Goal: Book appointment/travel/reservation

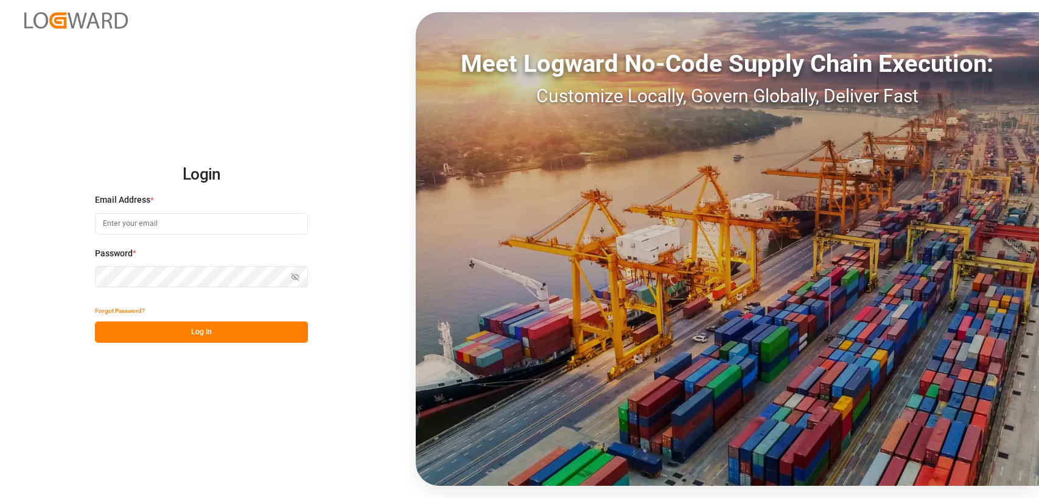
type input "[PERSON_NAME][EMAIL_ADDRESS][DOMAIN_NAME]"
click at [201, 337] on button "Log In" at bounding box center [201, 331] width 213 height 21
type input "[PERSON_NAME][EMAIL_ADDRESS][DOMAIN_NAME]"
click at [202, 336] on button "Log In" at bounding box center [201, 331] width 213 height 21
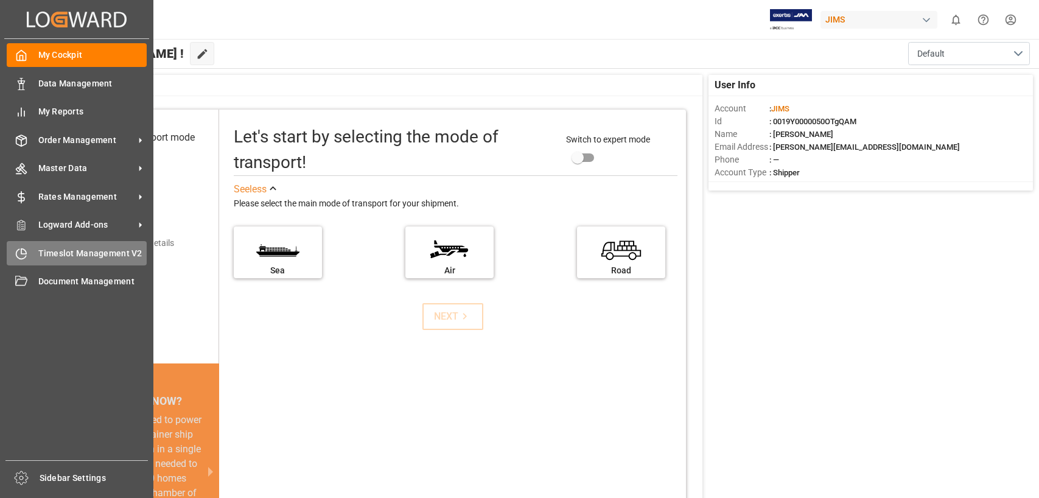
click at [65, 250] on span "Timeslot Management V2" at bounding box center [92, 253] width 109 height 13
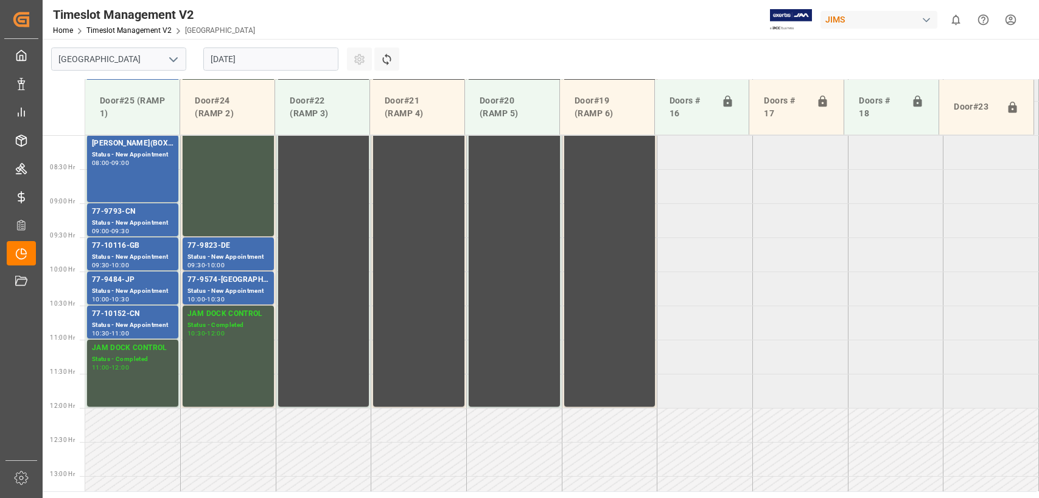
scroll to position [550, 0]
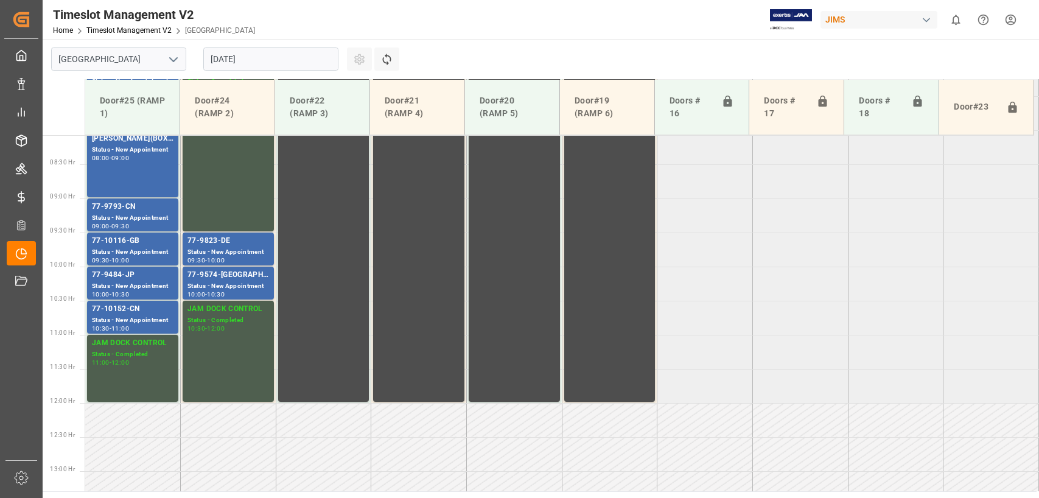
click at [284, 60] on input "[DATE]" at bounding box center [270, 58] width 135 height 23
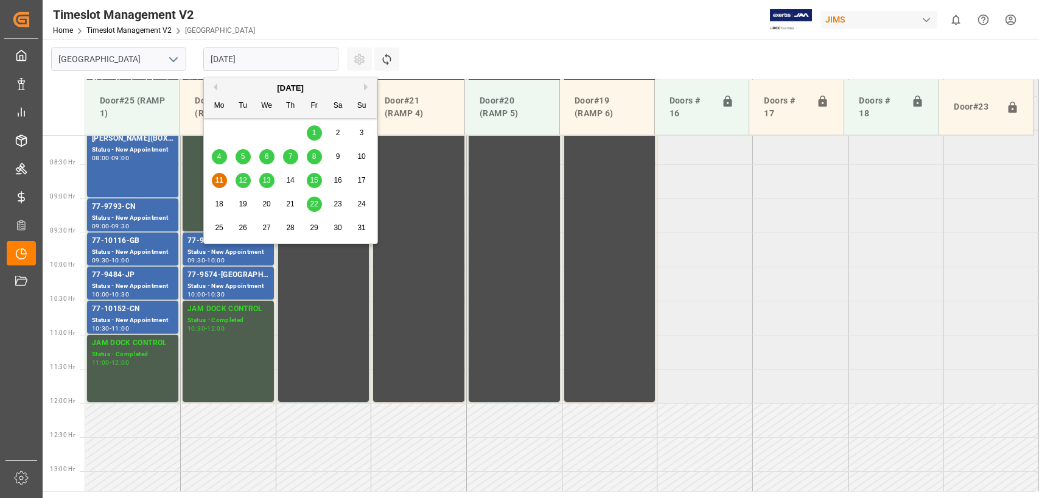
click at [224, 181] on div "11" at bounding box center [219, 181] width 15 height 15
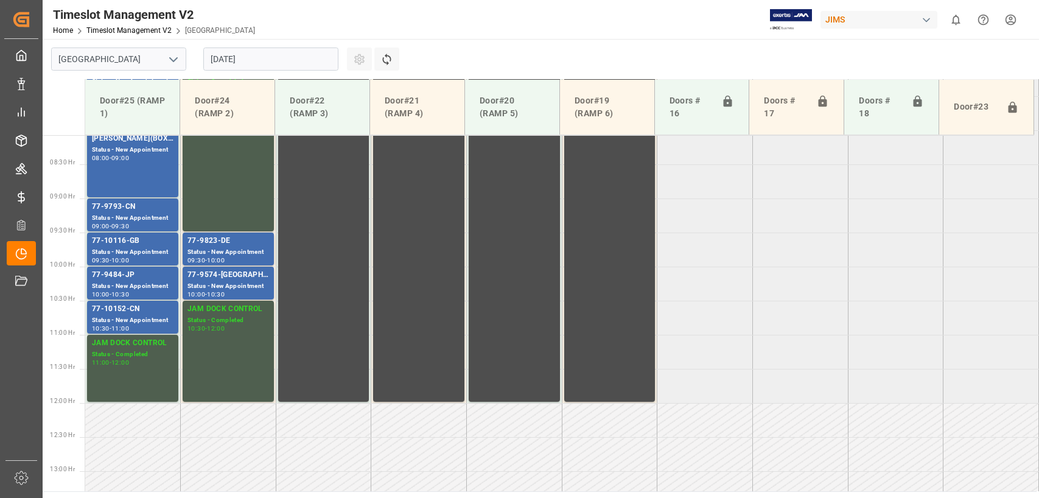
click at [275, 59] on input "[DATE]" at bounding box center [270, 58] width 135 height 23
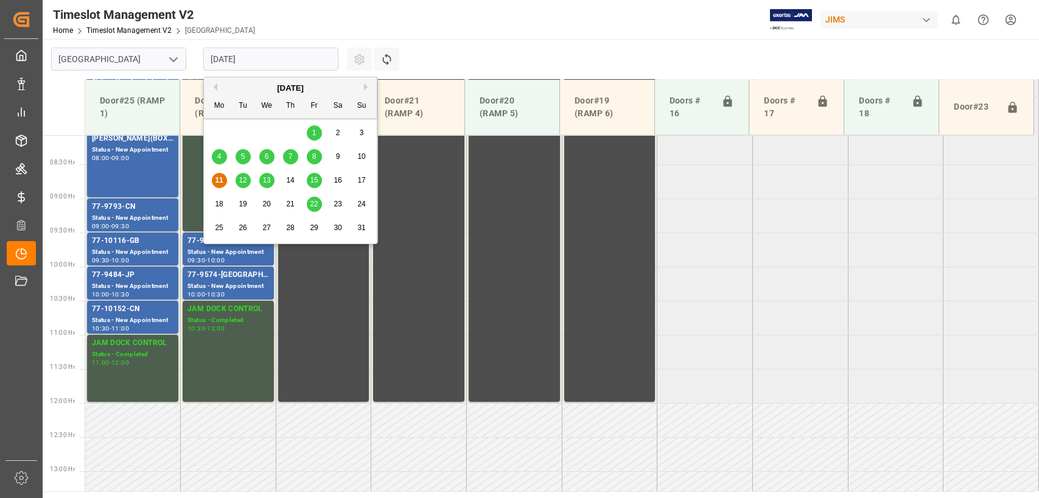
click at [247, 176] on div "12" at bounding box center [243, 181] width 15 height 15
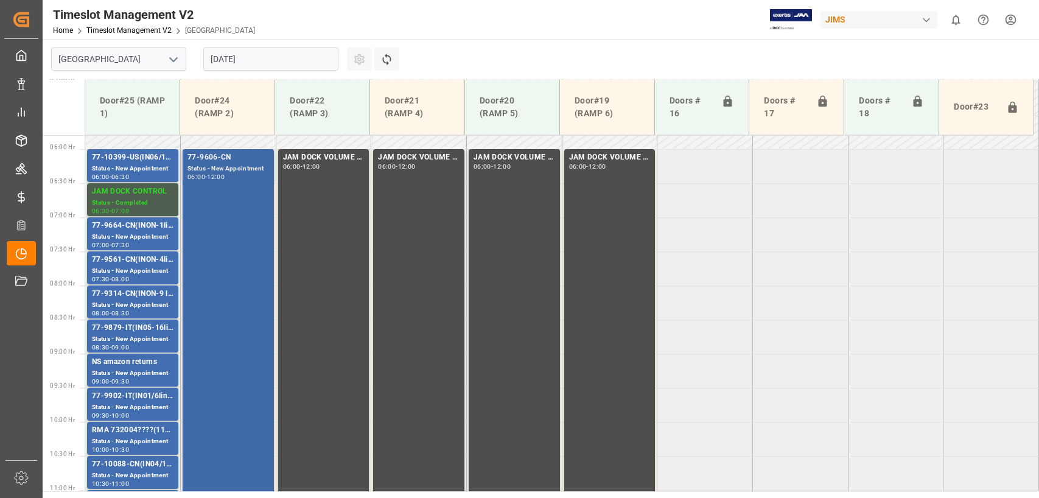
scroll to position [368, 0]
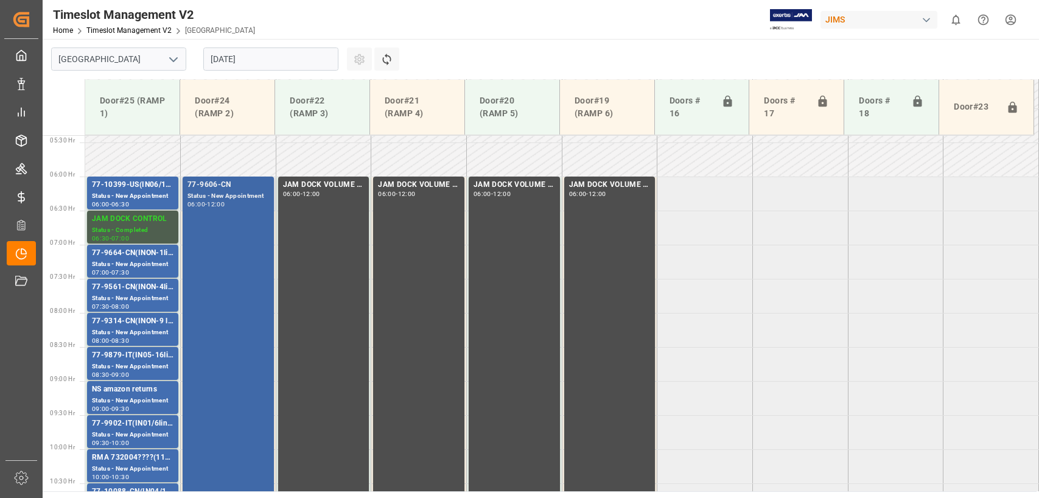
click at [217, 308] on div "77-9606-CN Status - New Appointment 06:00 - 12:00" at bounding box center [229, 380] width 82 height 403
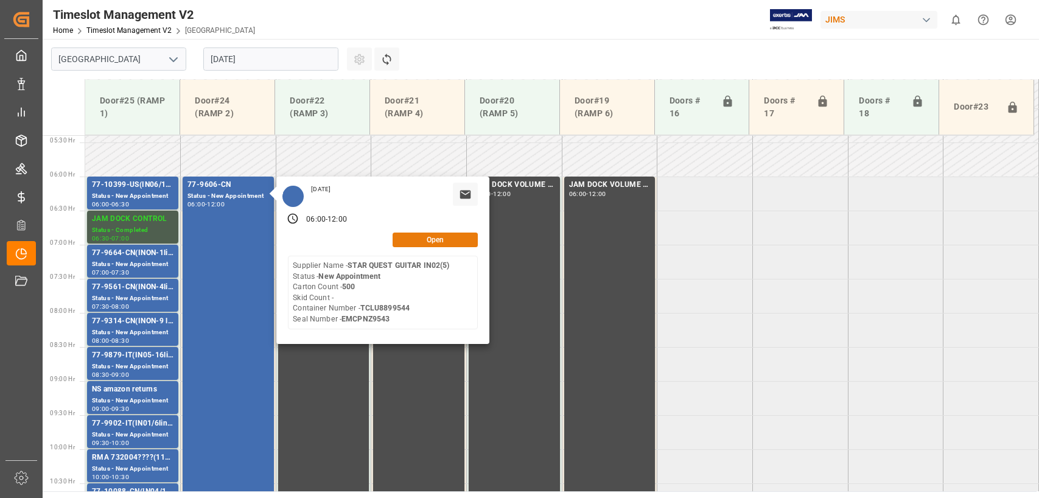
click at [418, 245] on button "Open" at bounding box center [435, 240] width 85 height 15
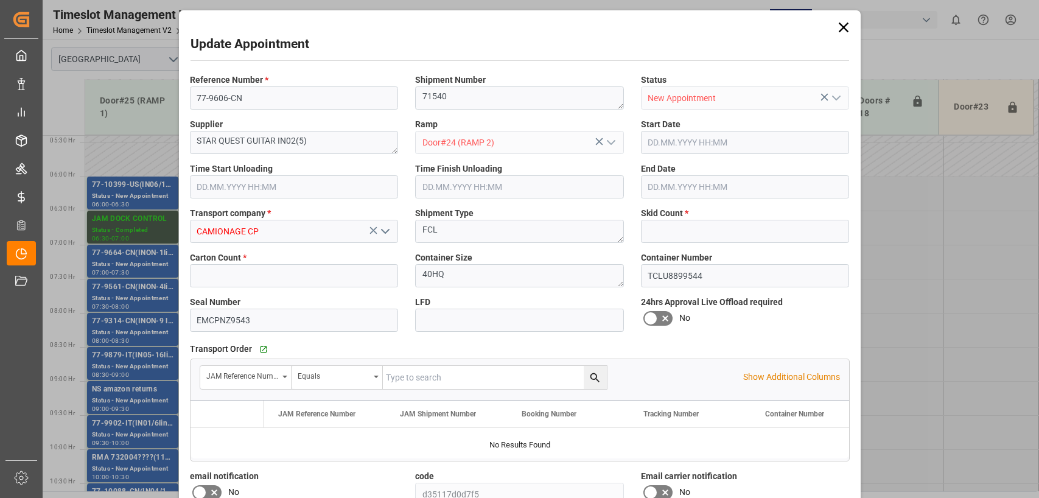
type input "0"
type input "500"
type input "[DATE] 06:00"
type input "[DATE] 12:00"
type input "[DATE] 18:31"
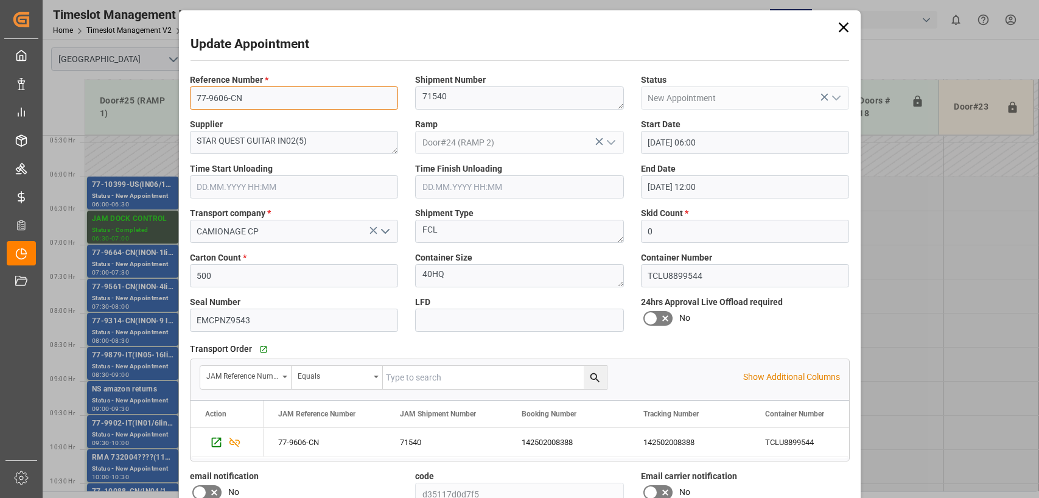
click at [255, 97] on input "77-9606-CN" at bounding box center [294, 97] width 209 height 23
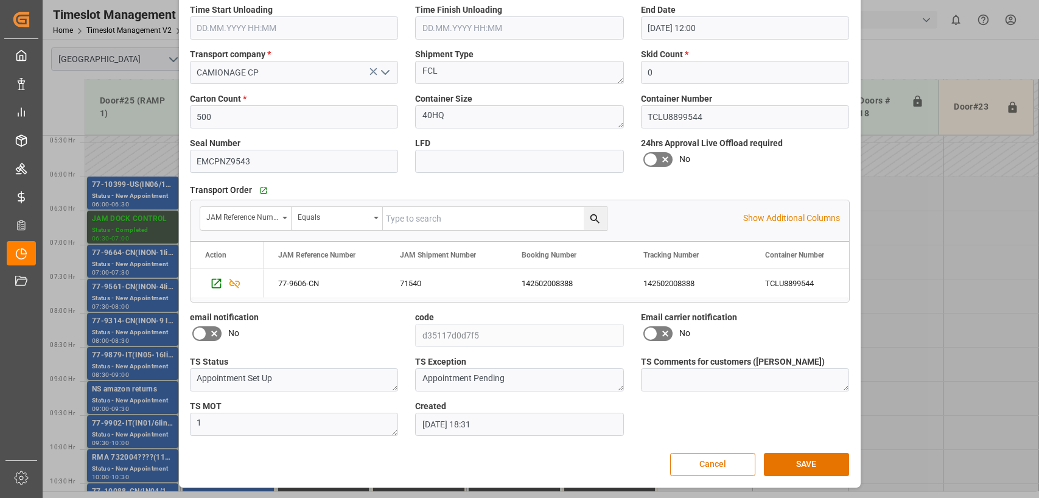
click at [720, 465] on button "Cancel" at bounding box center [712, 464] width 85 height 23
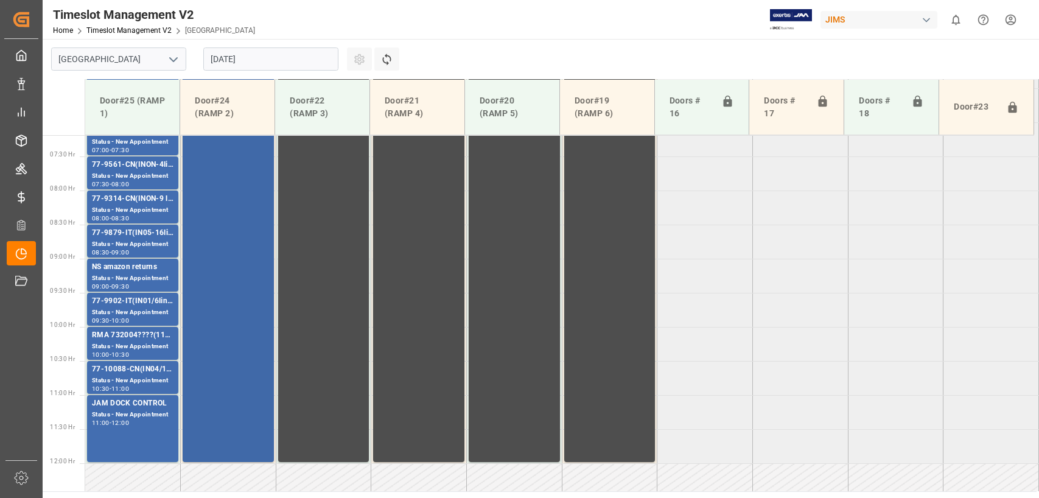
scroll to position [672, 0]
